Goal: Transaction & Acquisition: Purchase product/service

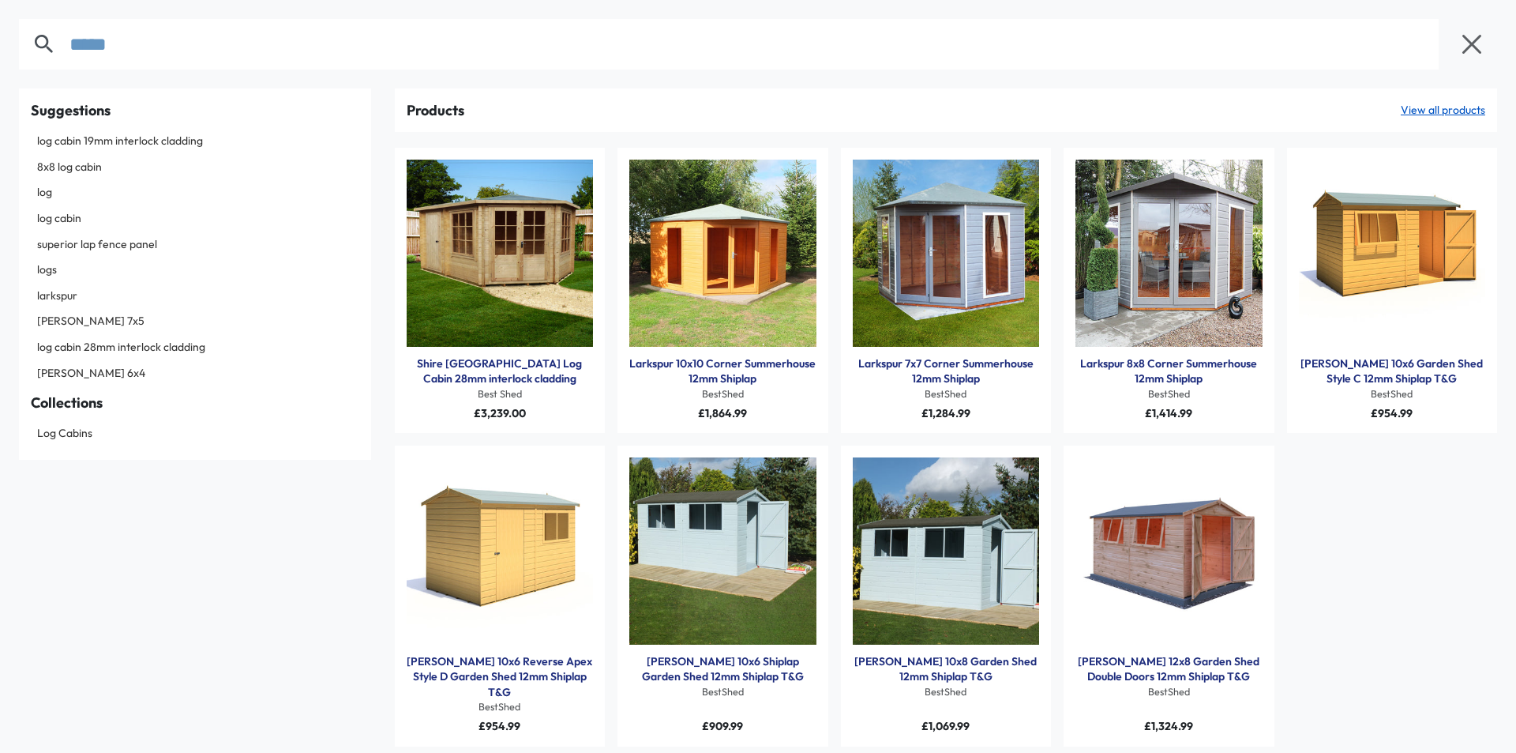
type input "*****"
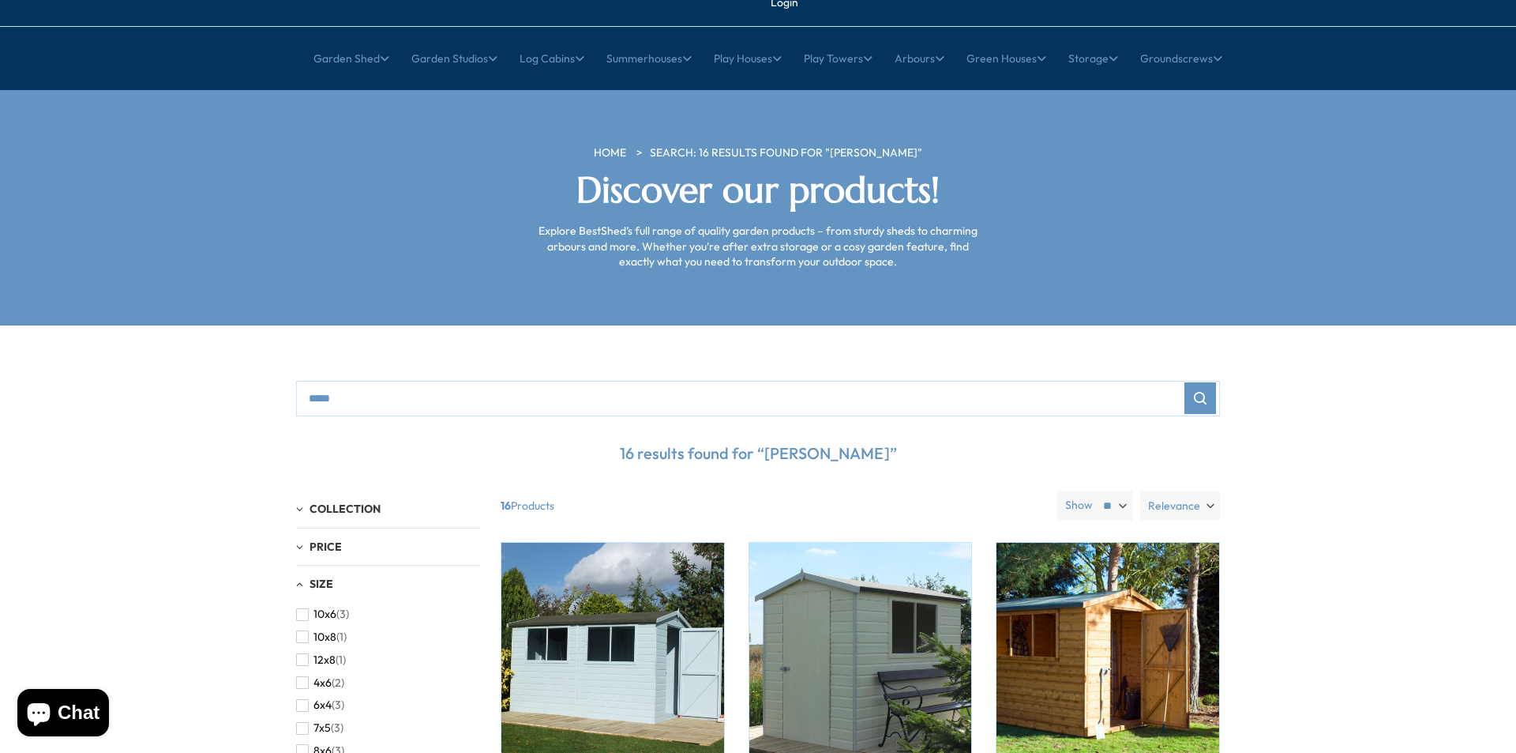
scroll to position [316, 0]
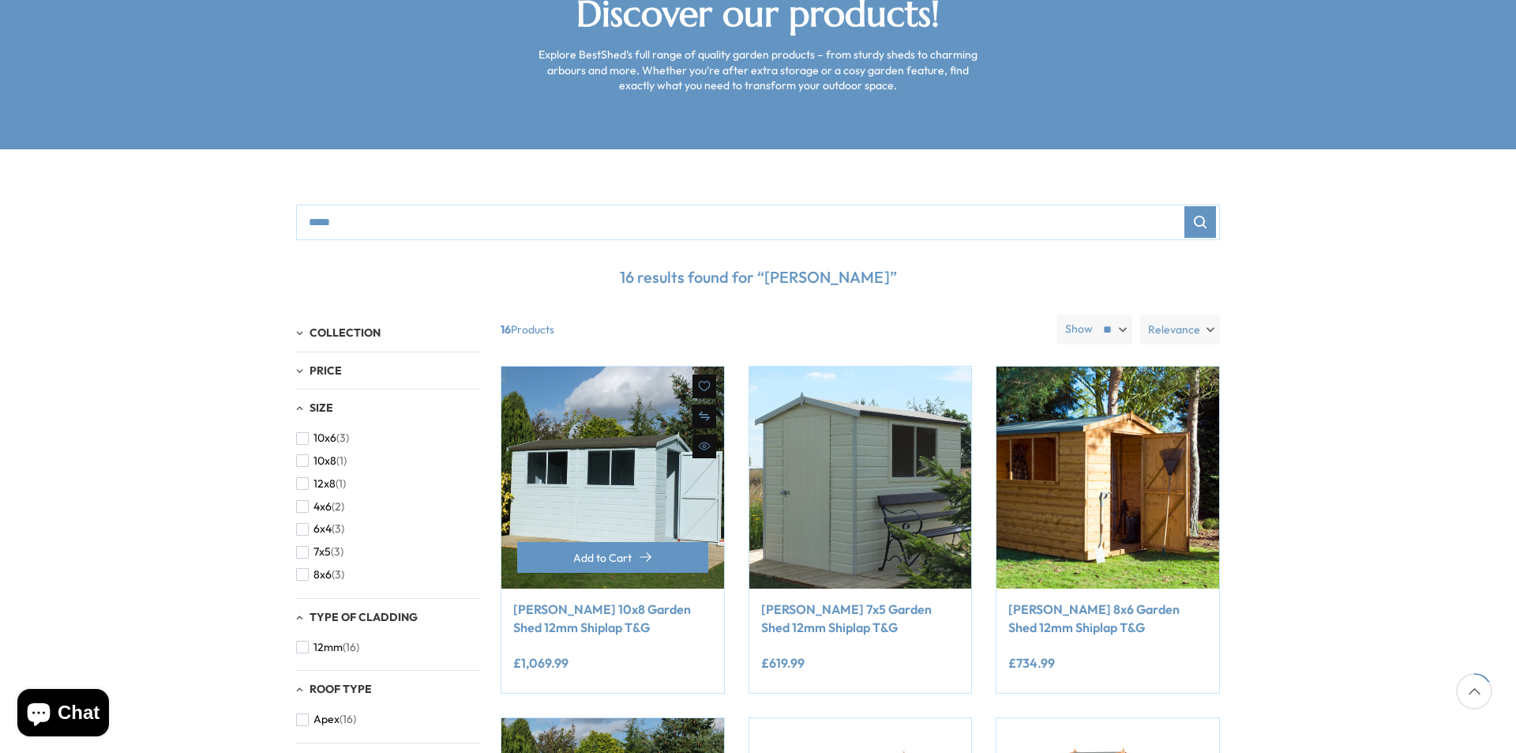
click at [608, 600] on link "[PERSON_NAME] 10x8 Garden Shed 12mm Shiplap T&G" at bounding box center [612, 618] width 199 height 36
